Goal: Find contact information: Find contact information

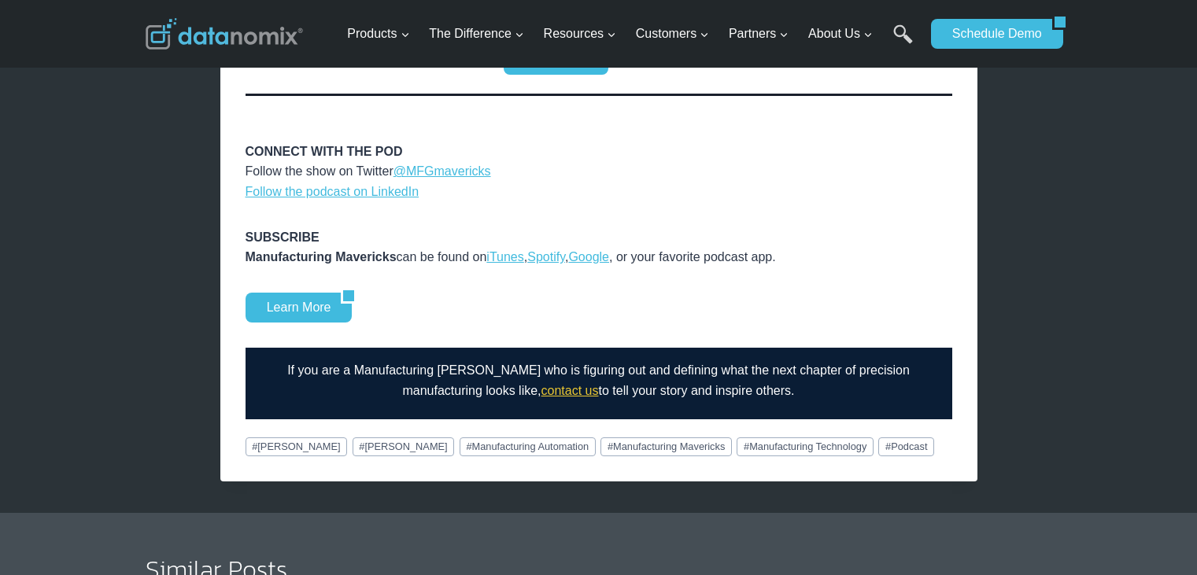
click at [546, 384] on link "contact us" at bounding box center [570, 390] width 57 height 13
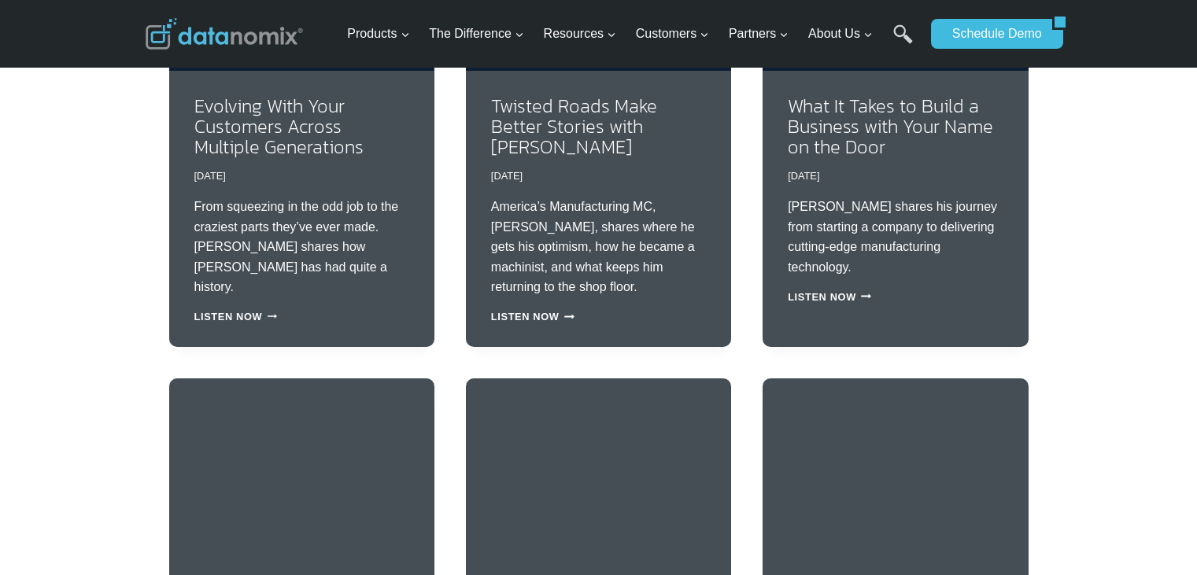
scroll to position [2843, 0]
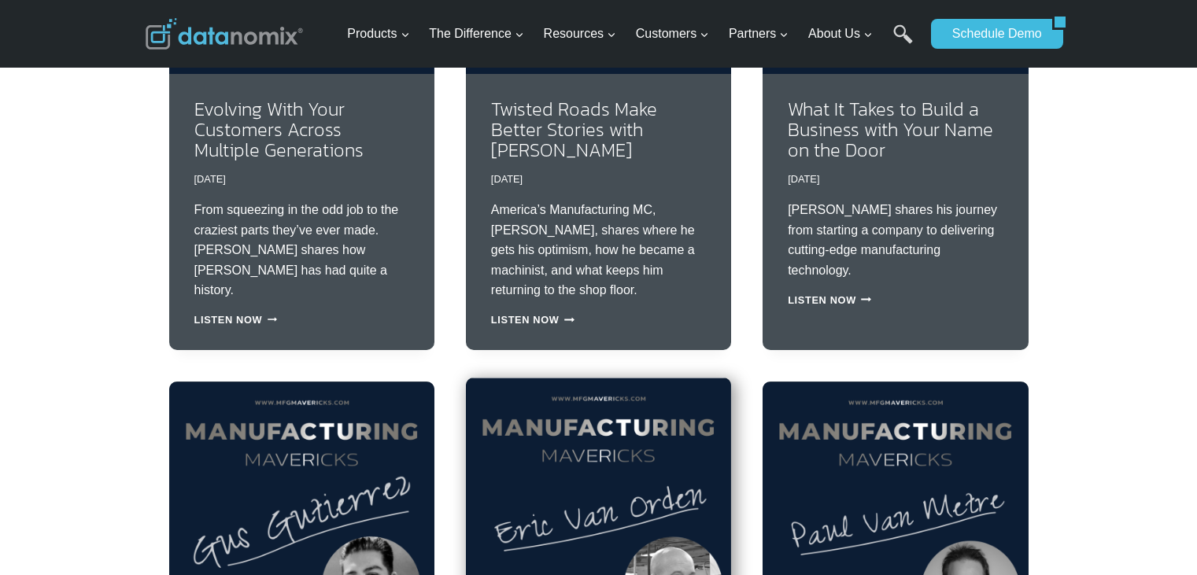
click at [622, 441] on img at bounding box center [598, 510] width 265 height 265
